Goal: Find specific page/section: Find specific page/section

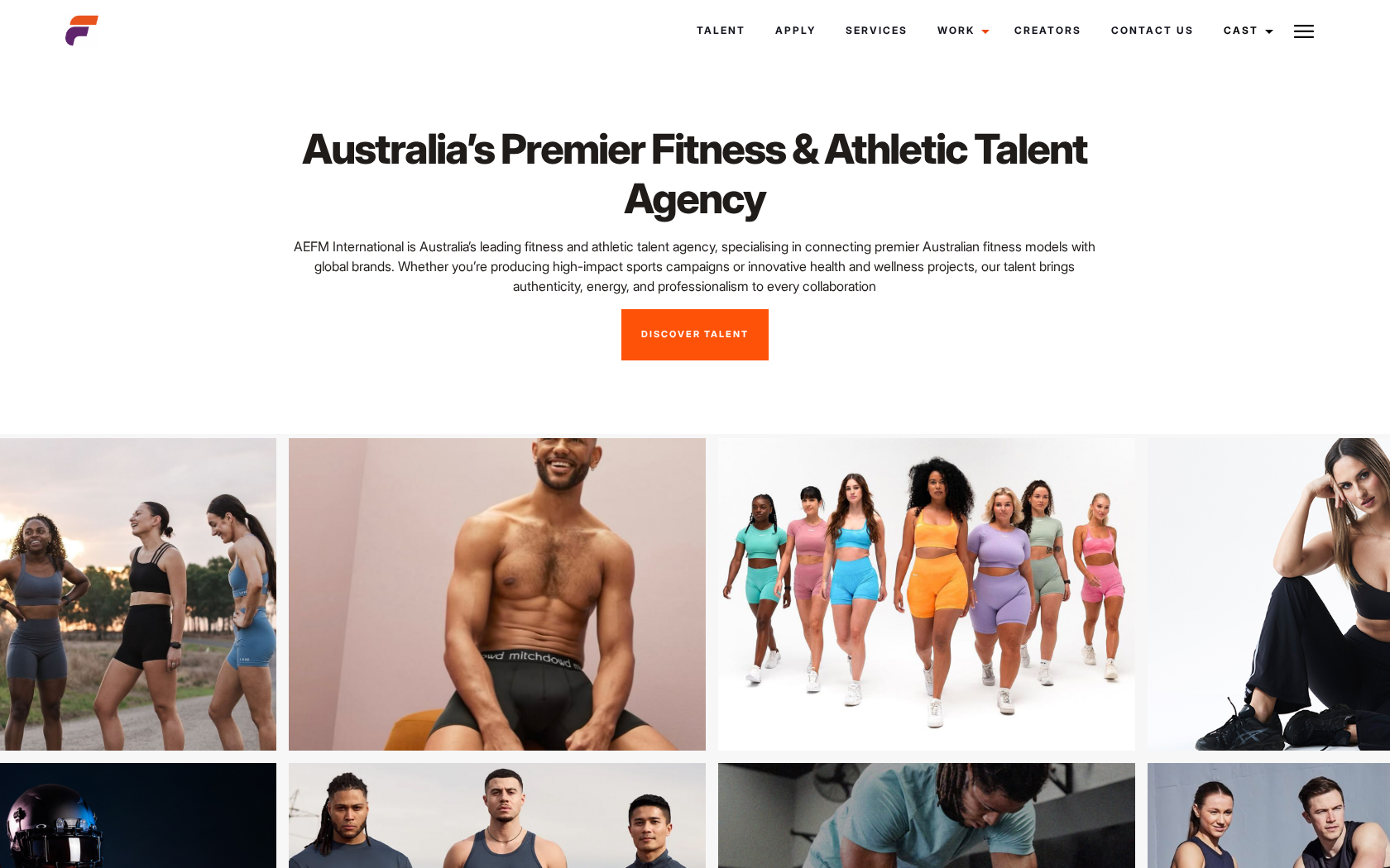
click at [714, 332] on link "Discover Talent" at bounding box center [695, 334] width 147 height 52
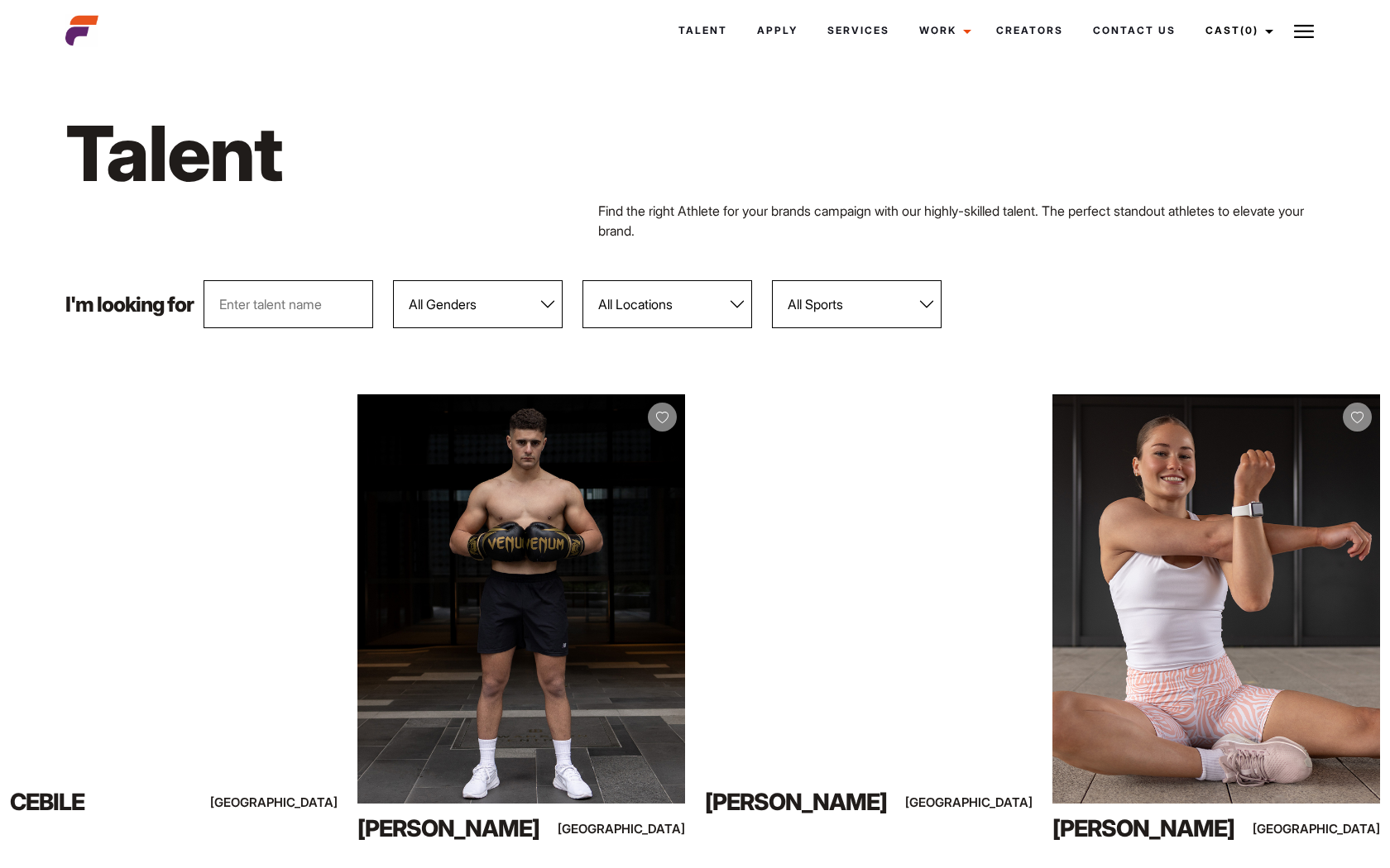
click at [284, 303] on input "text" at bounding box center [289, 304] width 170 height 48
type input "sofia"
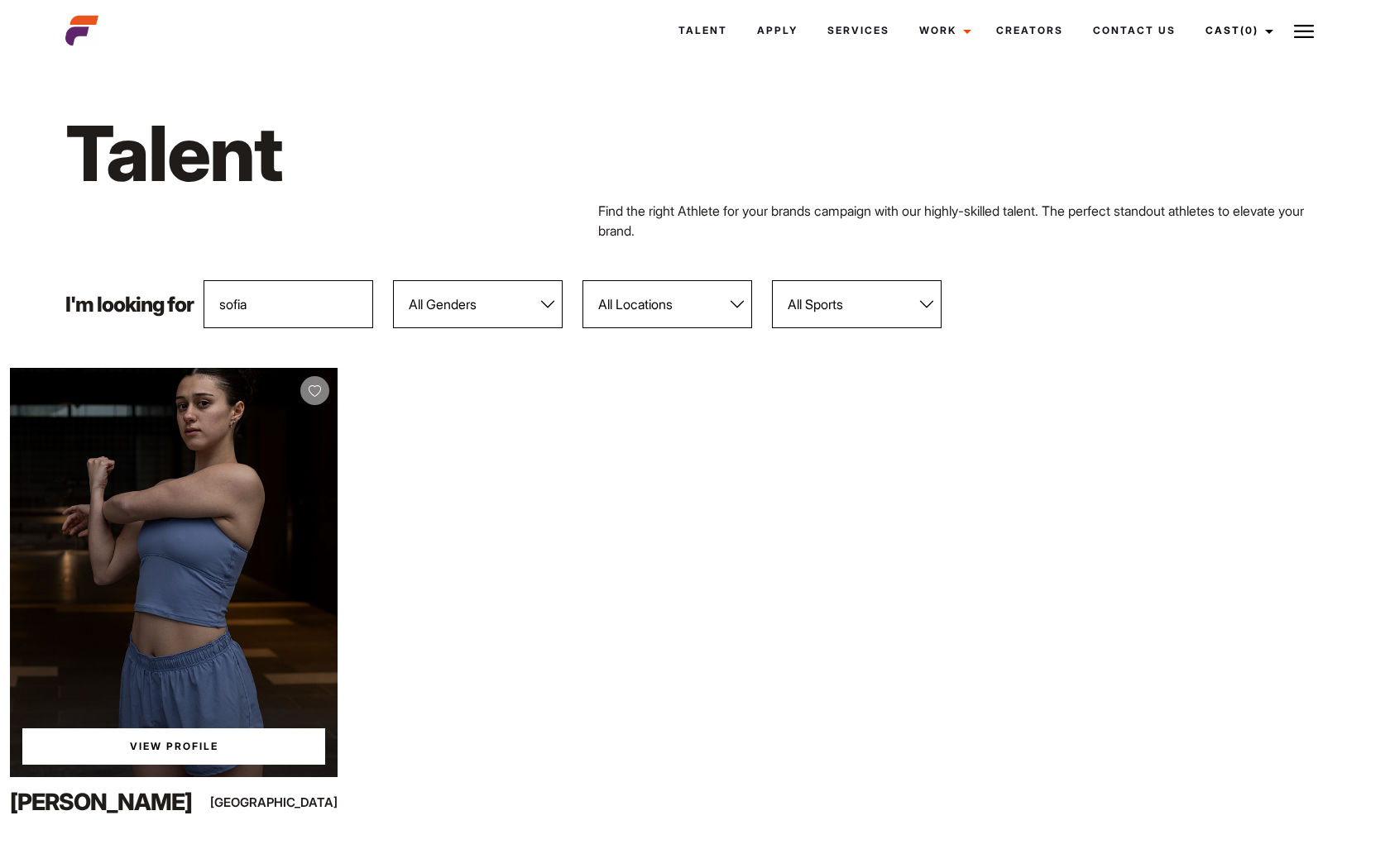
click at [224, 644] on div "View Profile" at bounding box center [173, 573] width 327 height 410
click at [159, 752] on link "View Profile" at bounding box center [174, 747] width 303 height 37
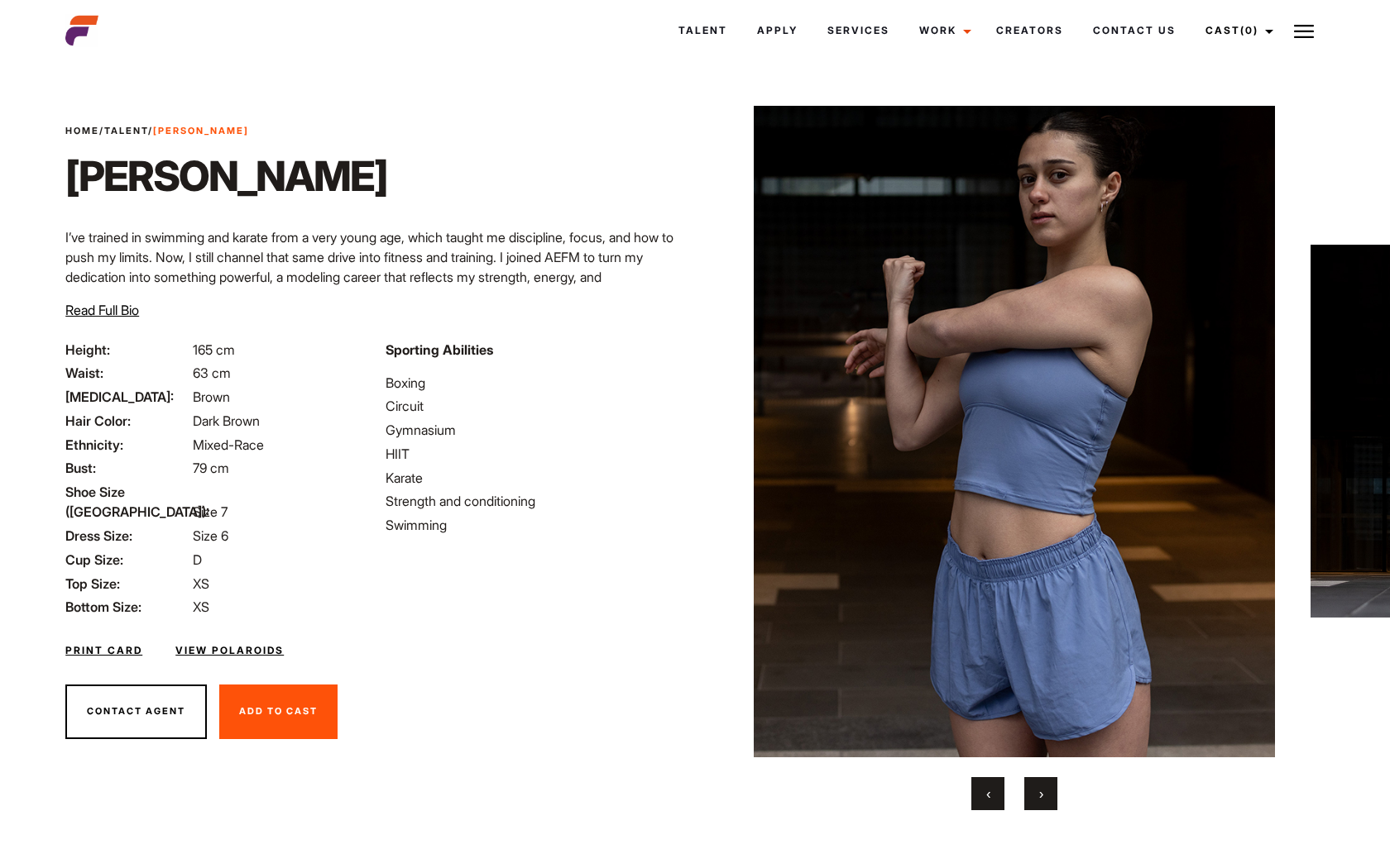
click at [1042, 795] on span "›" at bounding box center [1041, 794] width 4 height 17
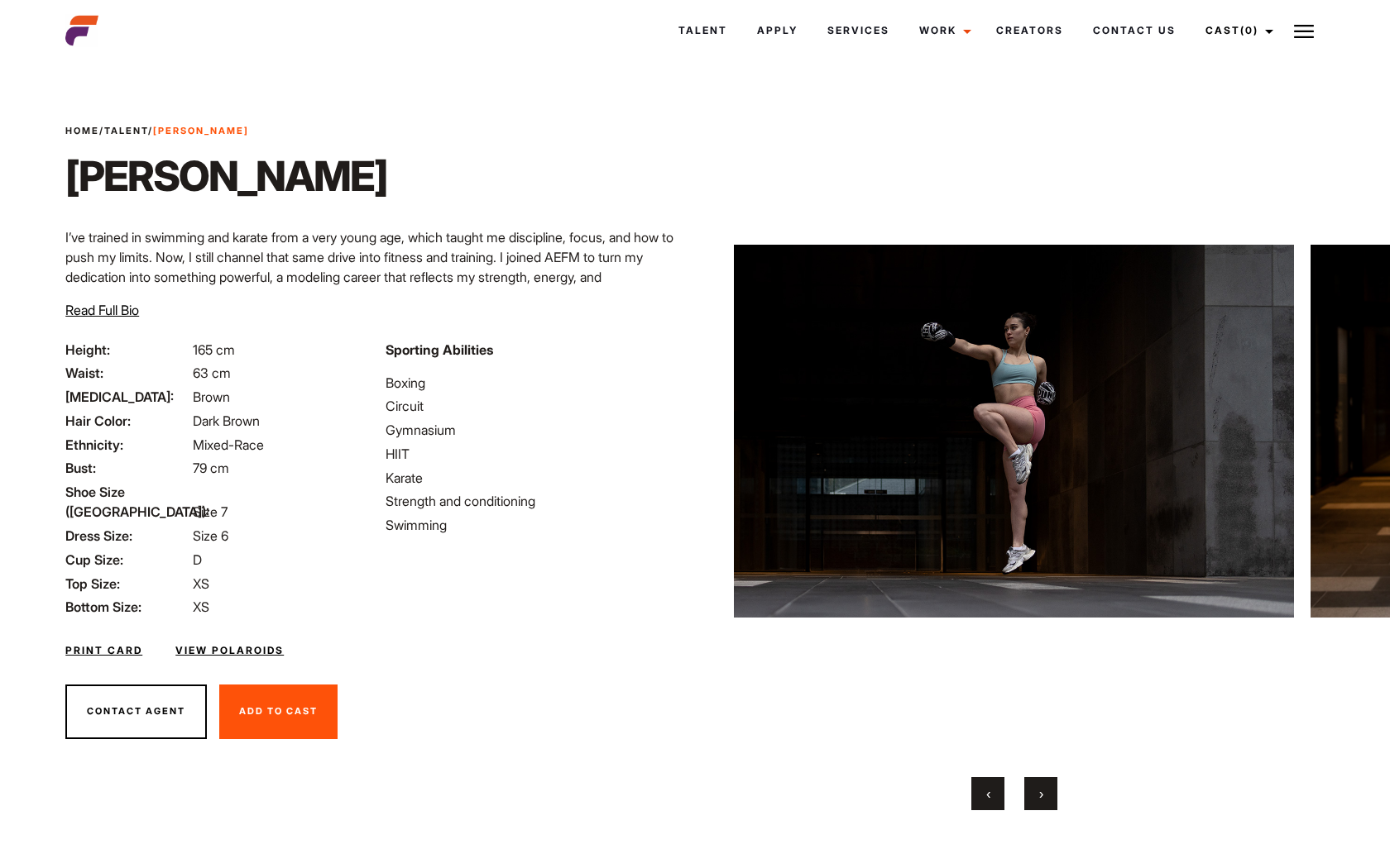
click at [1042, 796] on span "›" at bounding box center [1041, 794] width 4 height 17
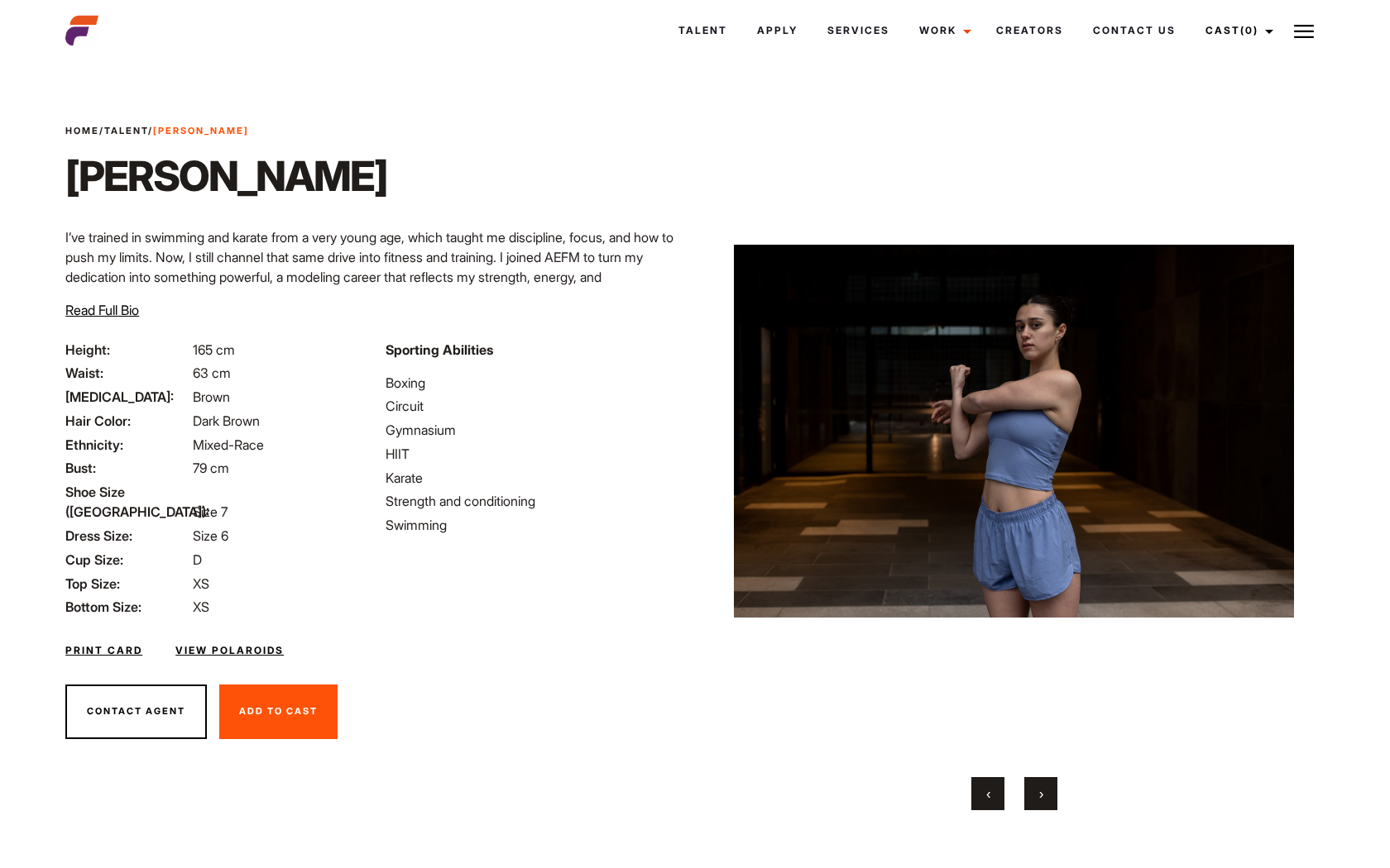
click at [1042, 796] on span "›" at bounding box center [1041, 794] width 4 height 17
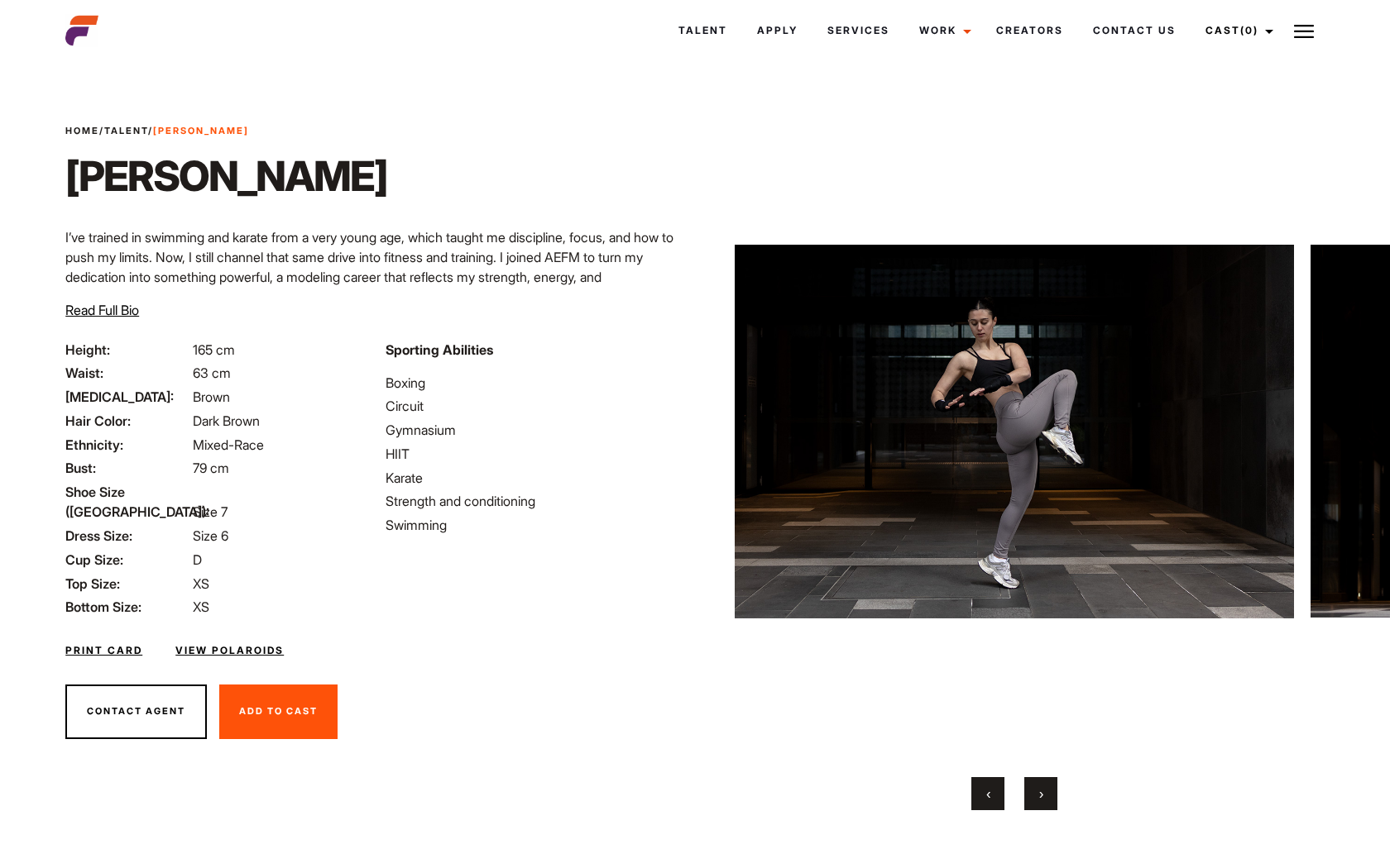
click at [1042, 795] on span "›" at bounding box center [1041, 794] width 4 height 17
